Goal: Task Accomplishment & Management: Manage account settings

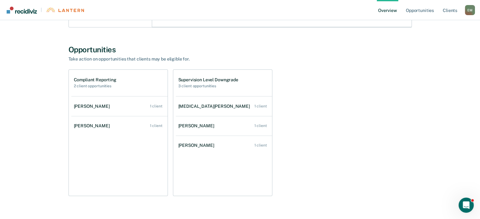
scroll to position [315, 0]
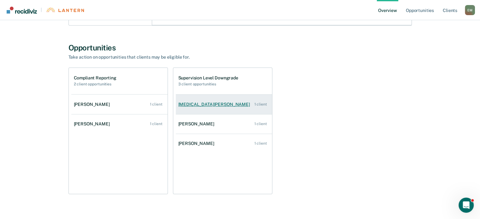
click at [208, 105] on div "[MEDICAL_DATA][PERSON_NAME]" at bounding box center [215, 104] width 74 height 5
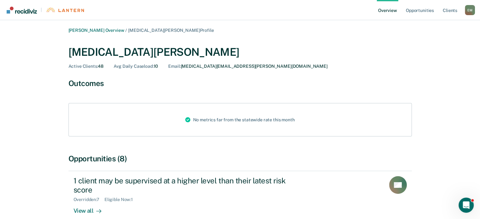
scroll to position [43, 0]
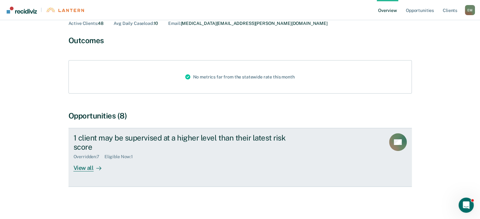
click at [86, 169] on div "View all" at bounding box center [91, 165] width 35 height 12
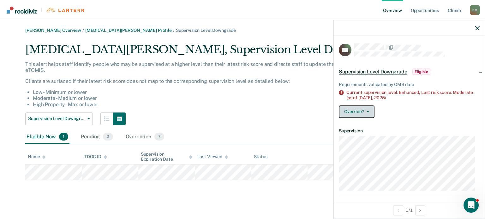
click at [365, 112] on button "Override?" at bounding box center [357, 111] width 36 height 13
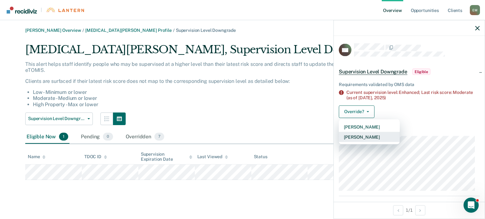
click at [364, 135] on button "[PERSON_NAME]" at bounding box center [369, 137] width 61 height 10
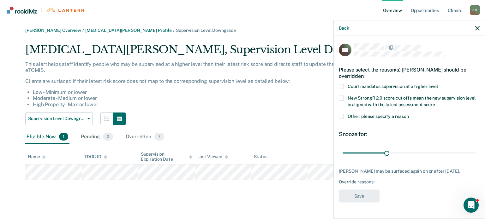
click at [342, 86] on span at bounding box center [341, 86] width 5 height 5
click at [438, 84] on input "Court mandates supervision at a higher level" at bounding box center [438, 84] width 0 height 0
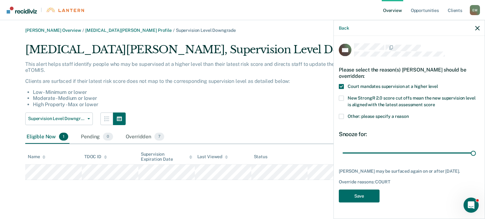
drag, startPoint x: 385, startPoint y: 155, endPoint x: 485, endPoint y: 146, distance: 99.6
type input "90"
click at [476, 148] on input "range" at bounding box center [408, 153] width 133 height 11
click at [367, 196] on button "Save" at bounding box center [359, 196] width 41 height 13
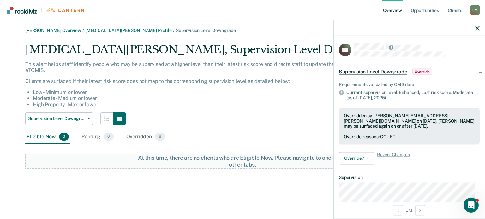
click at [62, 30] on link "[PERSON_NAME] Overview" at bounding box center [53, 30] width 56 height 5
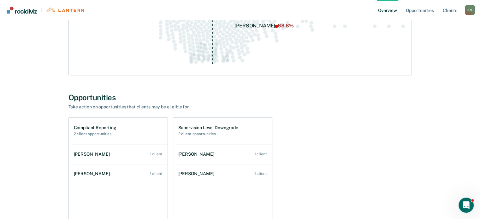
scroll to position [327, 0]
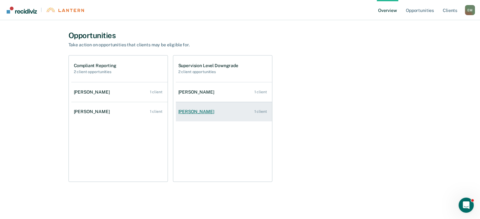
click at [195, 113] on div "[PERSON_NAME]" at bounding box center [197, 111] width 39 height 5
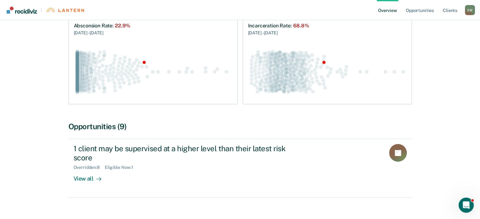
scroll to position [97, 0]
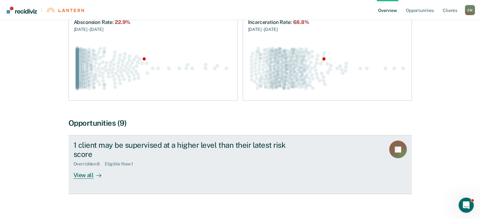
click at [82, 167] on div "View all" at bounding box center [91, 173] width 35 height 12
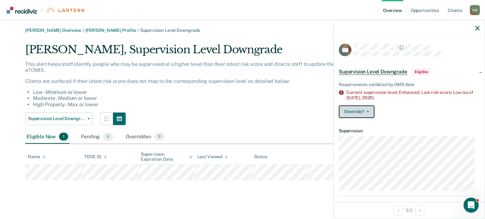
click at [357, 112] on button "Override?" at bounding box center [357, 111] width 36 height 13
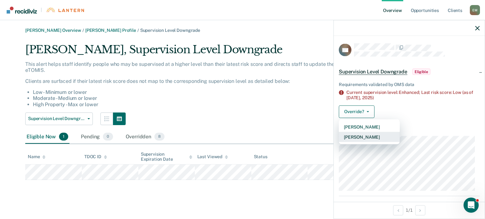
click at [357, 138] on button "[PERSON_NAME]" at bounding box center [369, 137] width 61 height 10
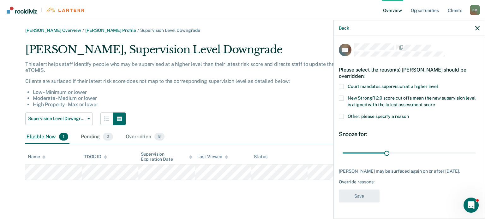
click at [342, 86] on span at bounding box center [341, 86] width 5 height 5
click at [438, 84] on input "Court mandates supervision at a higher level" at bounding box center [438, 84] width 0 height 0
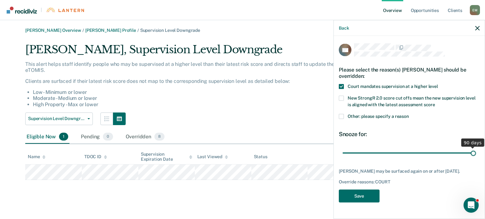
drag, startPoint x: 386, startPoint y: 154, endPoint x: 484, endPoint y: 154, distance: 98.2
type input "90"
click at [476, 154] on input "range" at bounding box center [408, 153] width 133 height 11
click at [364, 197] on button "Save" at bounding box center [359, 196] width 41 height 13
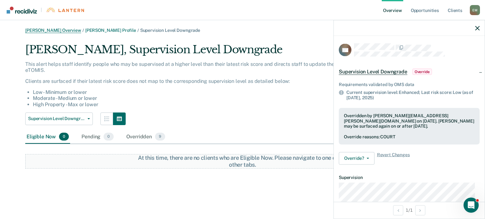
click at [50, 29] on link "[PERSON_NAME] Overview" at bounding box center [53, 30] width 56 height 5
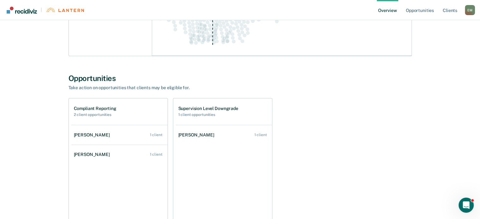
scroll to position [310, 0]
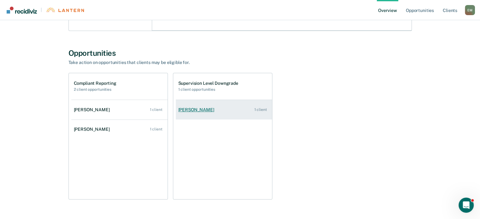
click at [190, 110] on div "[PERSON_NAME]" at bounding box center [197, 109] width 39 height 5
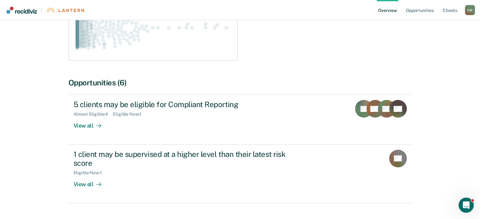
scroll to position [146, 0]
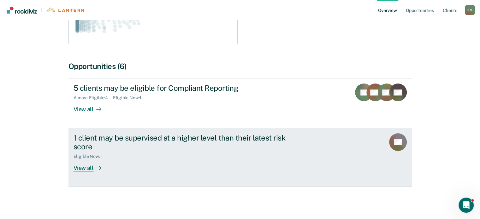
click at [83, 169] on div "View all" at bounding box center [91, 165] width 35 height 12
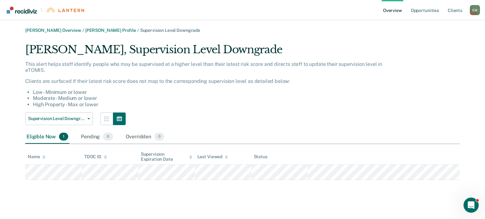
click at [40, 180] on div "[PERSON_NAME] Overview / [PERSON_NAME] Profile / Supervision Level Downgrade [P…" at bounding box center [243, 113] width 470 height 171
click at [324, 117] on div "Supervision Level Downgrade Compliant Reporting Supervision Level Downgrade" at bounding box center [207, 119] width 364 height 13
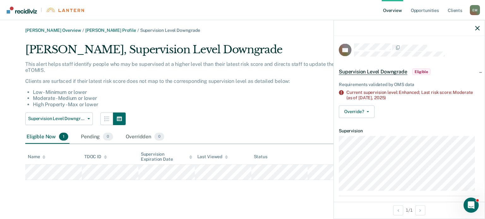
click at [423, 73] on span "Eligible" at bounding box center [421, 72] width 18 height 6
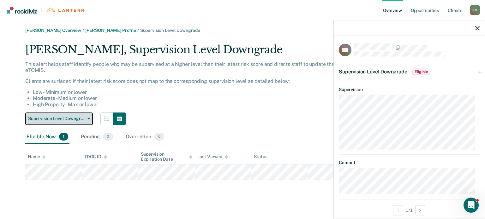
click at [87, 119] on span "button" at bounding box center [87, 118] width 5 height 1
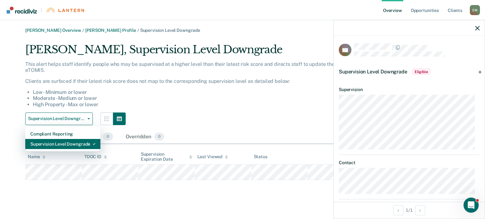
click at [81, 149] on div "Supervision Level Downgrade" at bounding box center [62, 144] width 65 height 10
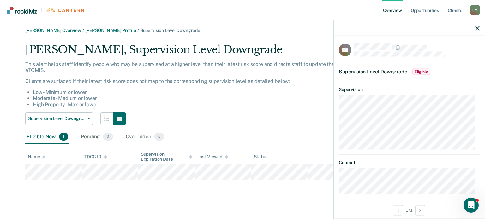
click at [474, 74] on div "Supervision Level Downgrade Eligible" at bounding box center [409, 72] width 151 height 20
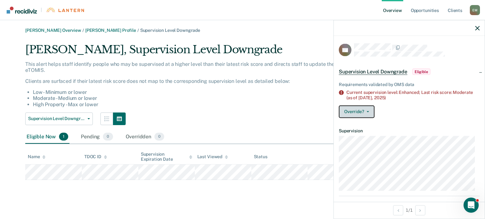
click at [366, 108] on button "Override?" at bounding box center [357, 111] width 36 height 13
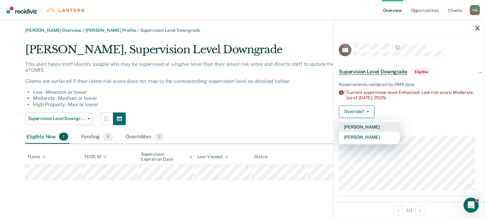
click at [352, 127] on button "[PERSON_NAME]" at bounding box center [369, 127] width 61 height 10
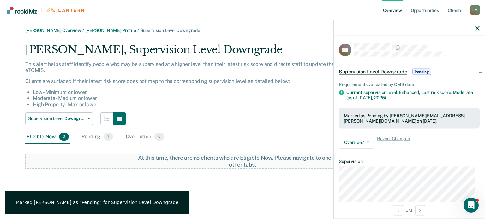
click at [200, 113] on div "Supervision Level Downgrade Compliant Reporting Supervision Level Downgrade" at bounding box center [207, 119] width 364 height 13
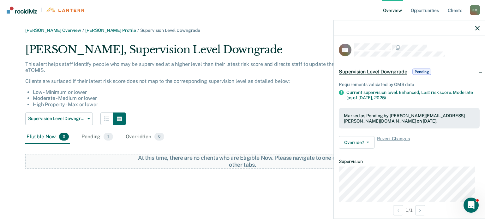
click at [53, 30] on link "[PERSON_NAME] Overview" at bounding box center [53, 30] width 56 height 5
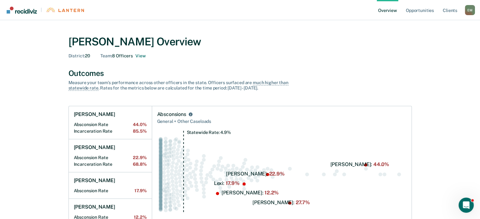
click at [337, 19] on nav "| Overview Opportunities Client s [PERSON_NAME] E M Profile How it works Log Out" at bounding box center [240, 10] width 470 height 20
click at [141, 56] on button "View" at bounding box center [140, 55] width 10 height 5
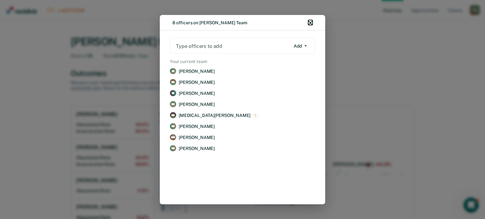
click at [311, 21] on icon "button" at bounding box center [310, 23] width 4 height 4
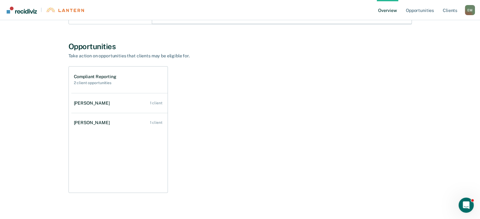
scroll to position [317, 0]
click at [103, 82] on h2 "2 client opportunities" at bounding box center [95, 82] width 43 height 4
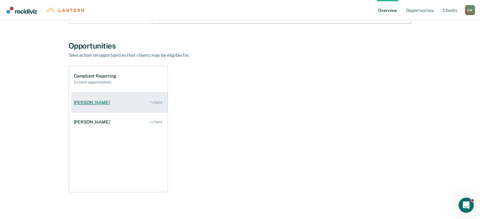
click at [153, 101] on div "1 client" at bounding box center [156, 102] width 13 height 4
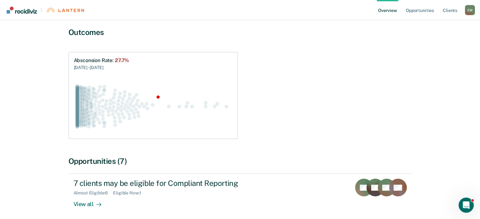
scroll to position [88, 0]
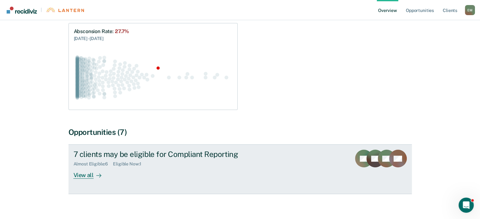
click at [85, 168] on div "View all" at bounding box center [91, 173] width 35 height 12
